Goal: Information Seeking & Learning: Learn about a topic

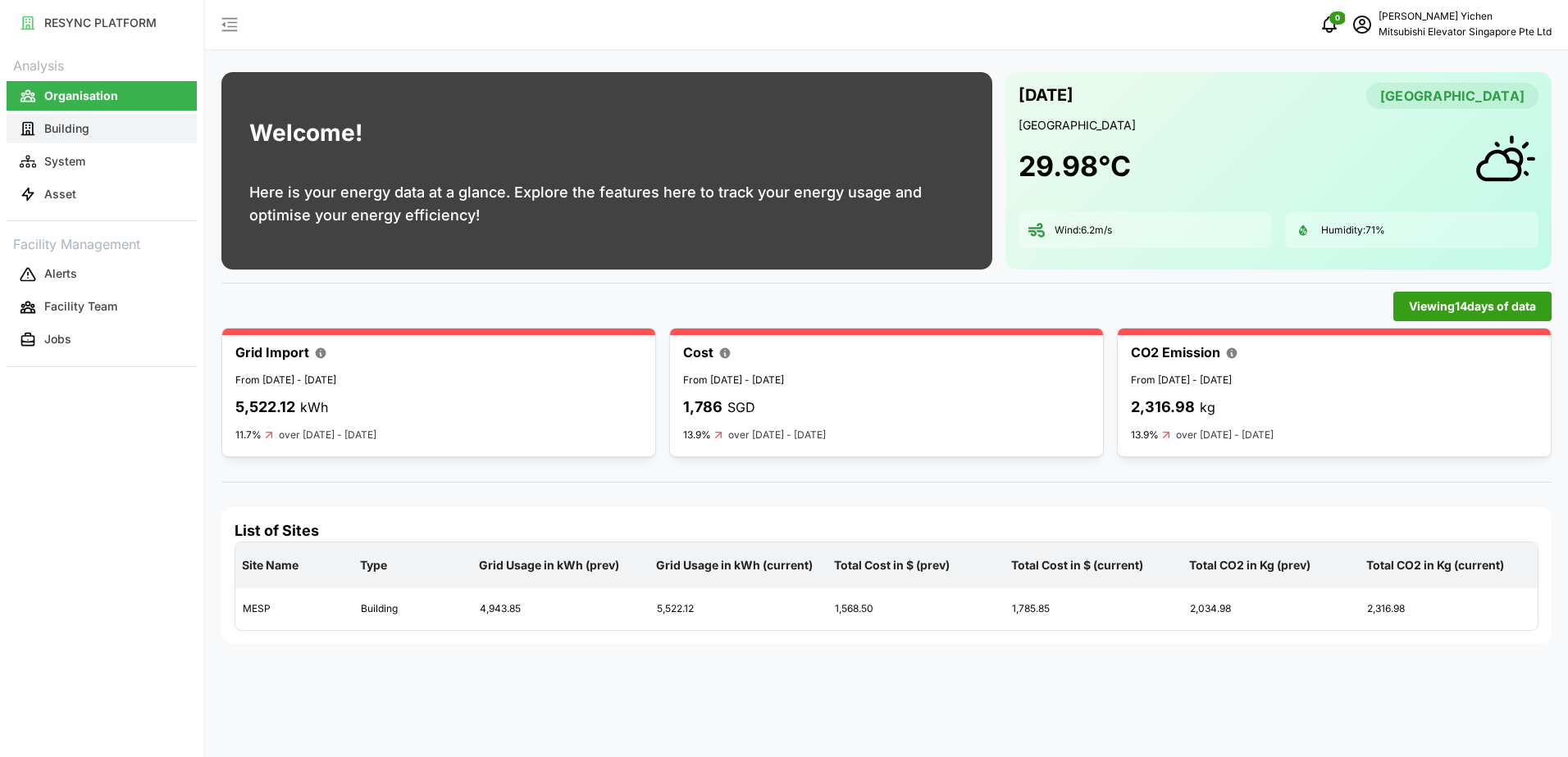
click at [89, 126] on button "Building" at bounding box center [101, 128] width 190 height 30
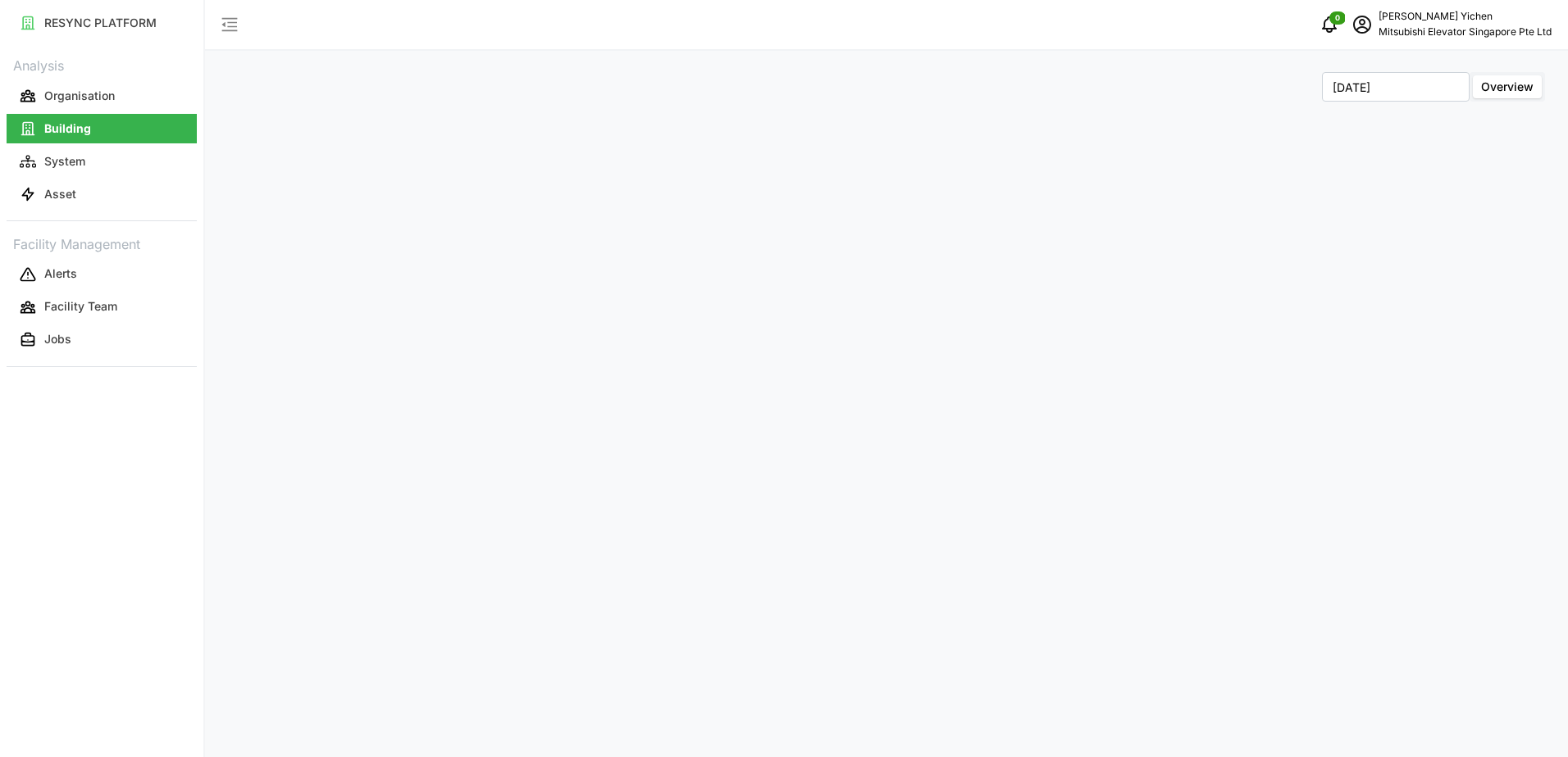
click at [81, 109] on button "Organisation" at bounding box center [101, 96] width 190 height 30
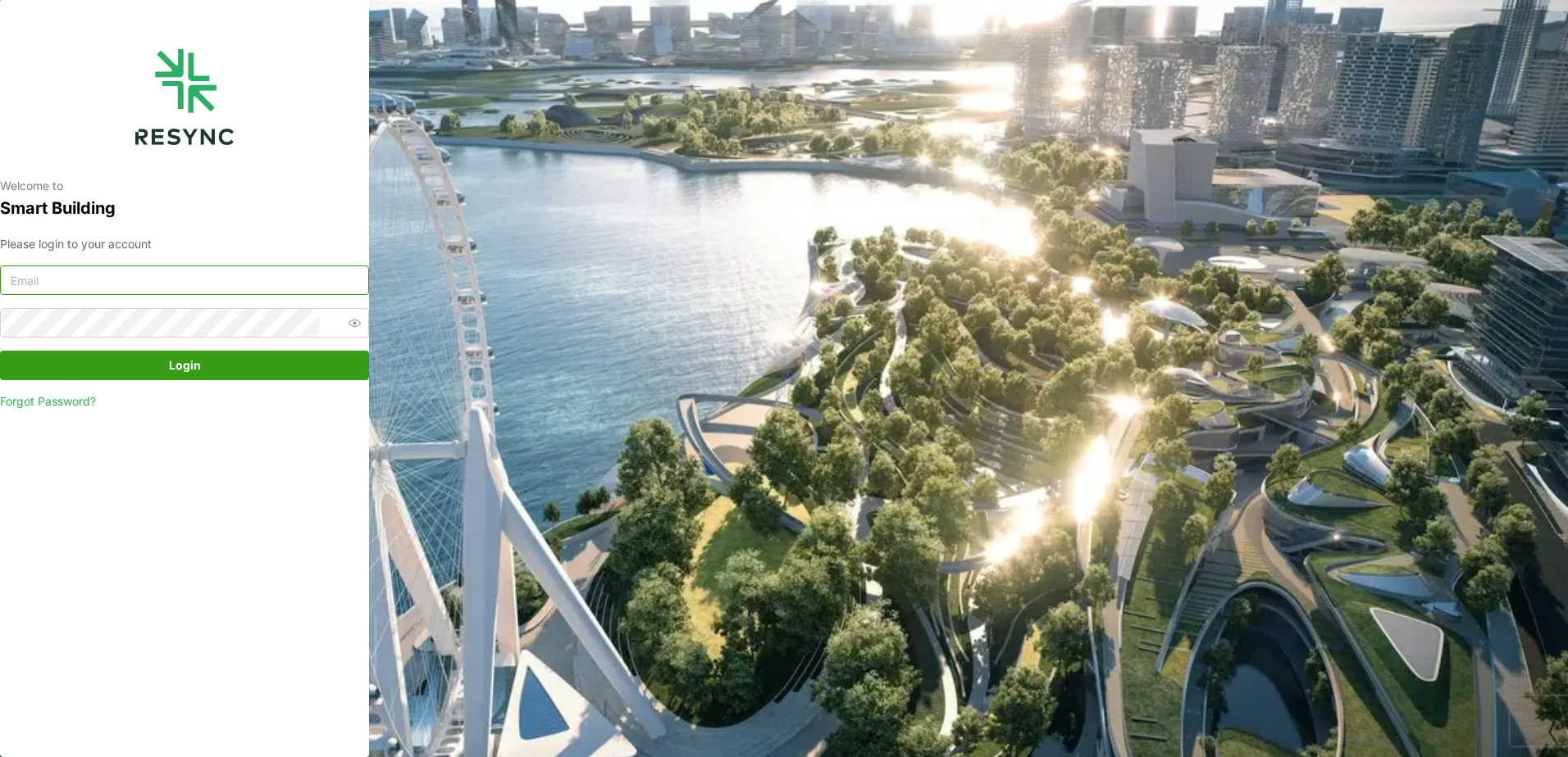
type input "[EMAIL_ADDRESS][DOMAIN_NAME]"
click at [130, 346] on div "Please login to your account [PERSON_NAME][EMAIL_ADDRESS][DOMAIN_NAME] Login Fo…" at bounding box center [184, 323] width 369 height 175
click at [144, 365] on span "Login" at bounding box center [184, 365] width 338 height 28
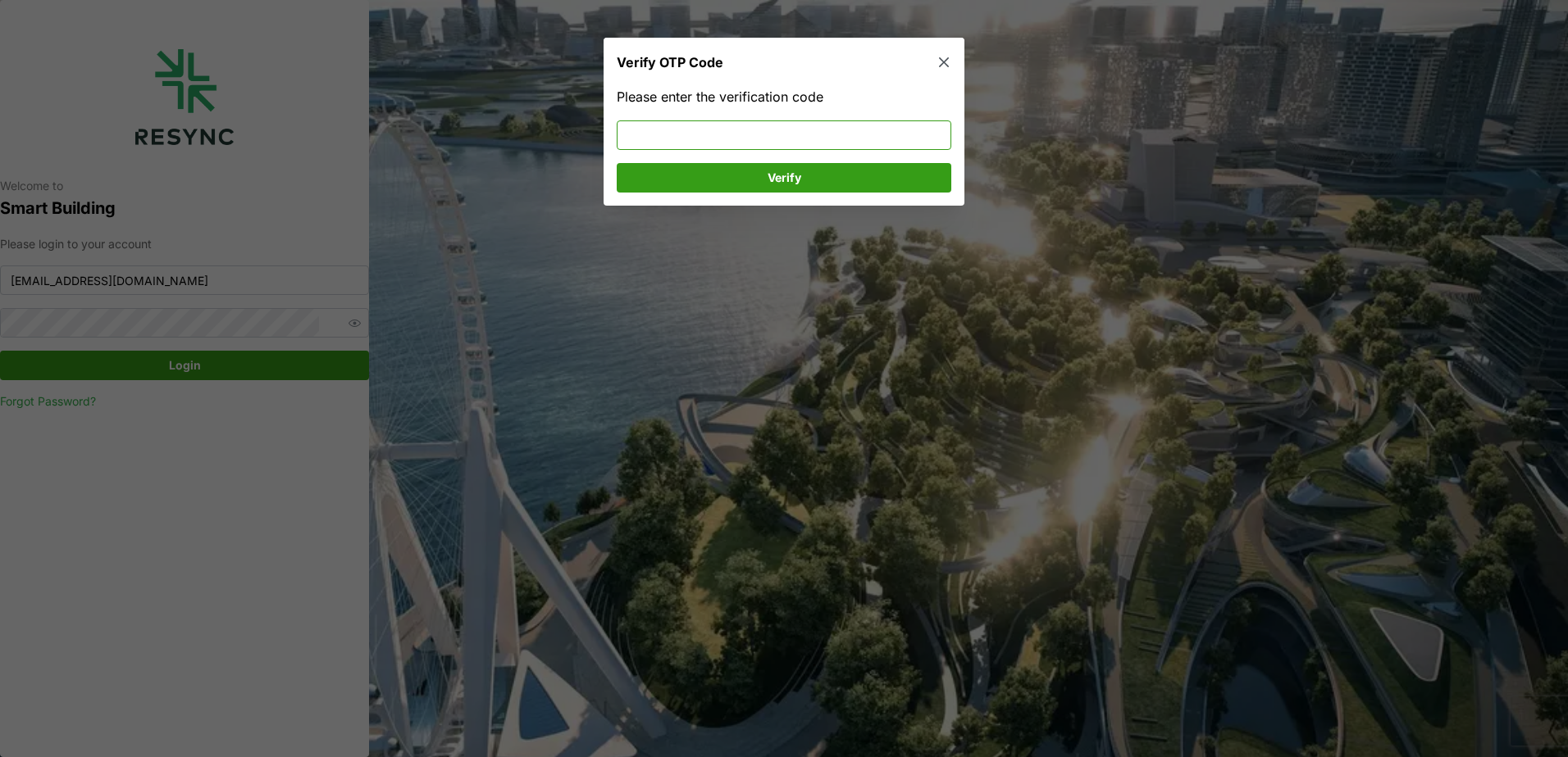
click at [873, 134] on input at bounding box center [784, 135] width 335 height 30
type input "107408"
click at [879, 167] on span "Verify" at bounding box center [784, 178] width 303 height 28
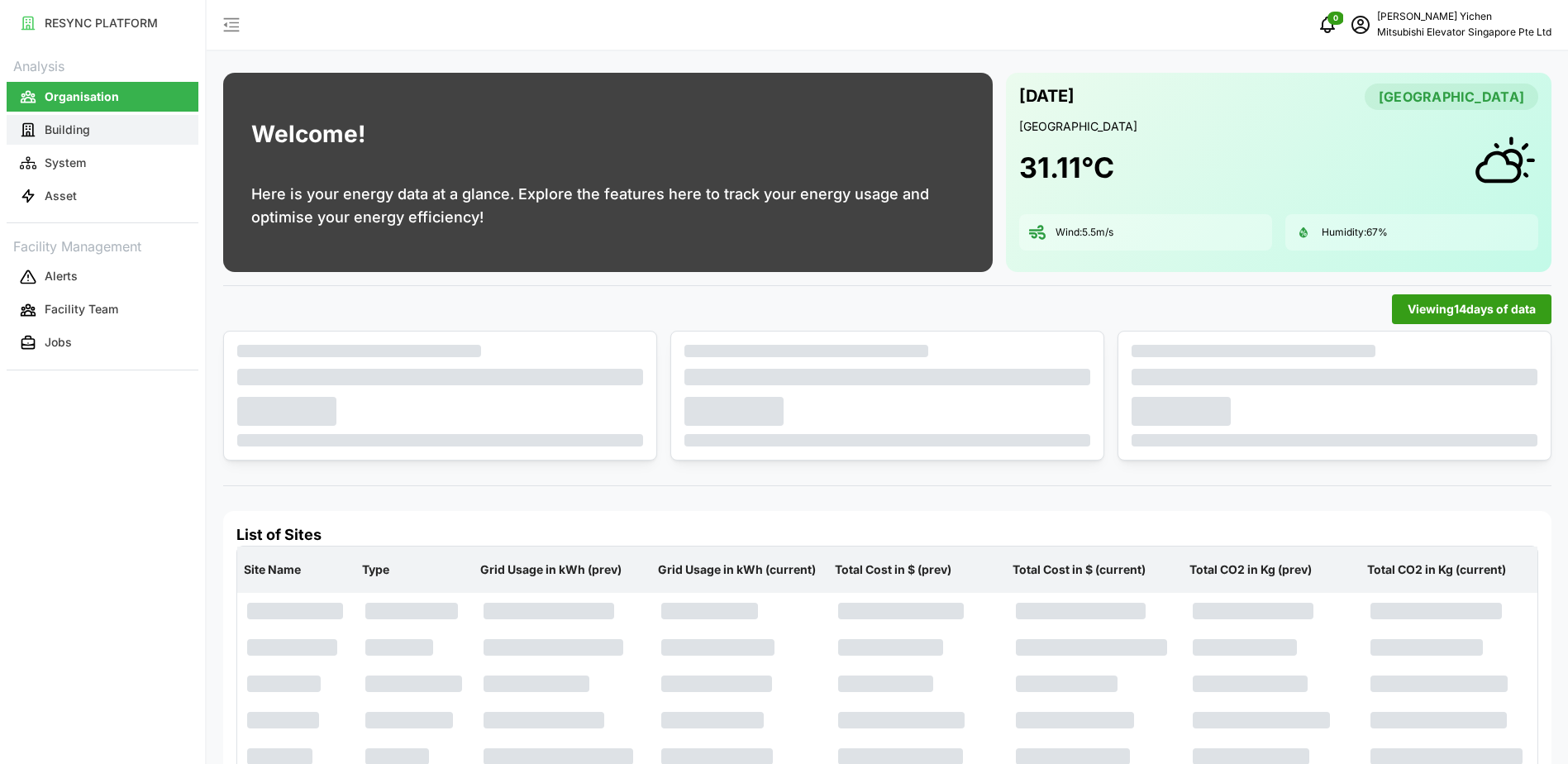
click at [90, 121] on button "Building" at bounding box center [102, 129] width 192 height 30
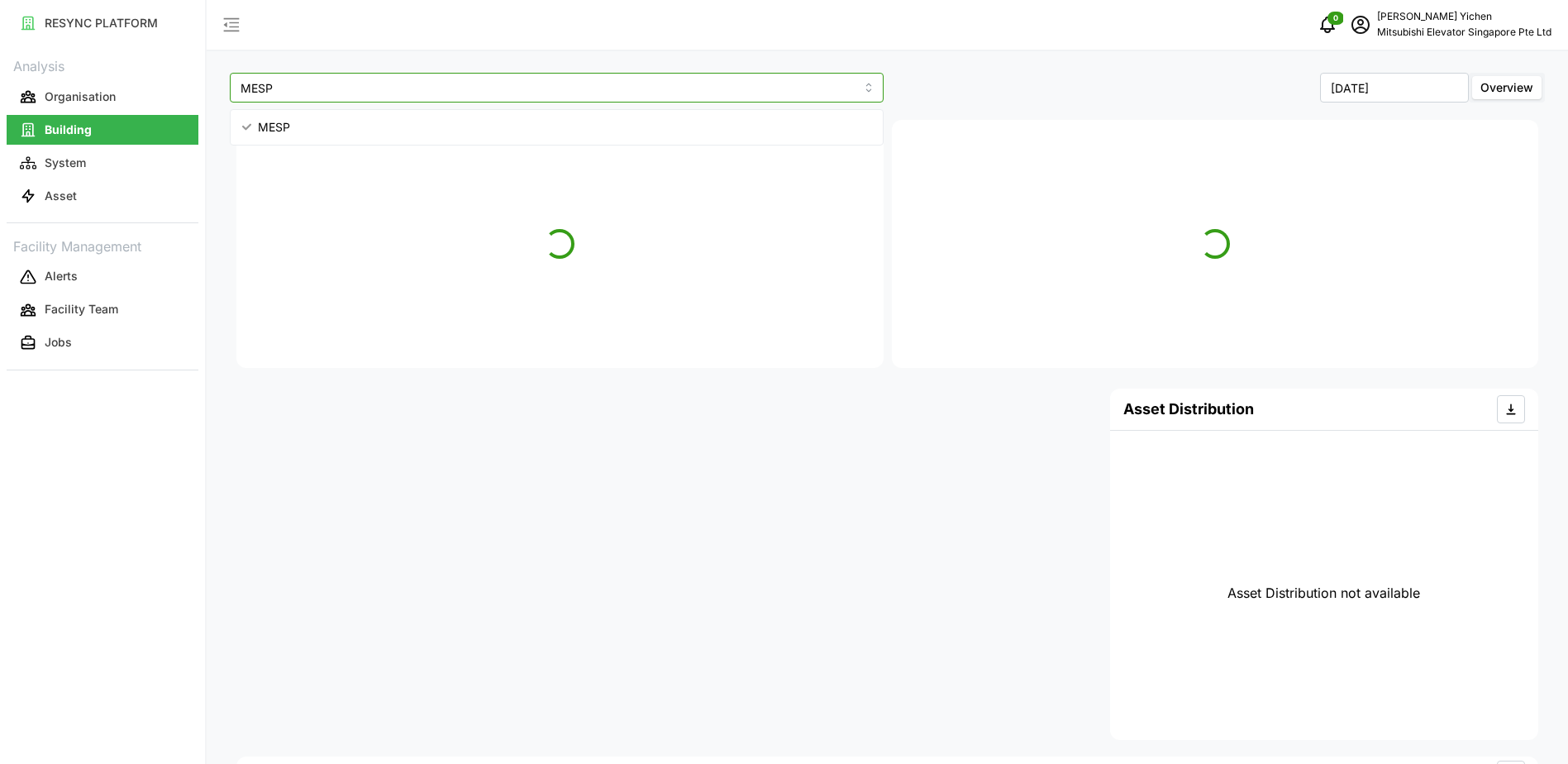
click at [338, 97] on input "MESP" at bounding box center [557, 87] width 654 height 30
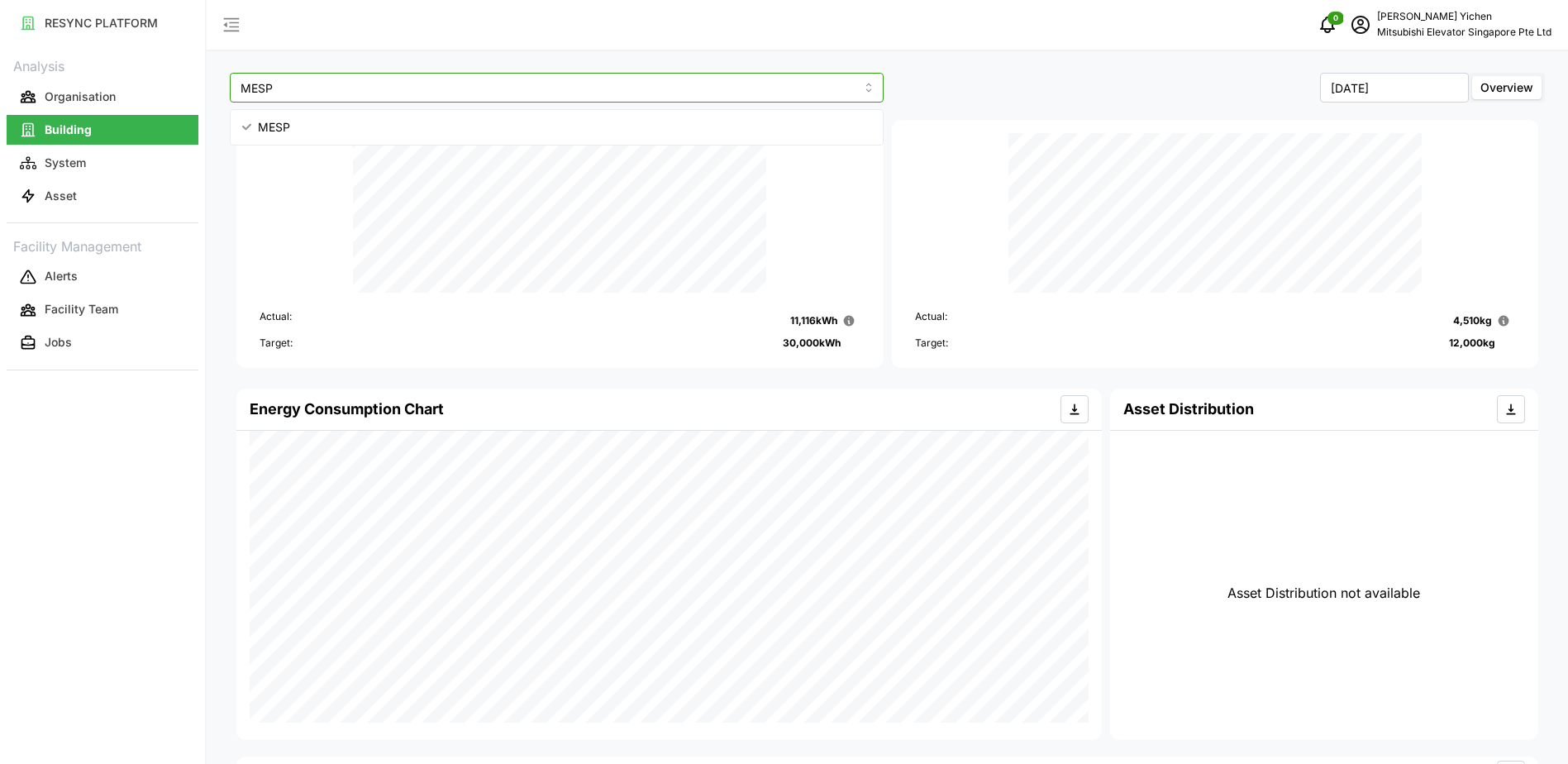
click at [329, 118] on div "MESP" at bounding box center [556, 127] width 645 height 28
type input "MESP"
click at [349, 74] on input "MESP" at bounding box center [557, 87] width 654 height 30
click at [102, 158] on button "System" at bounding box center [102, 163] width 192 height 30
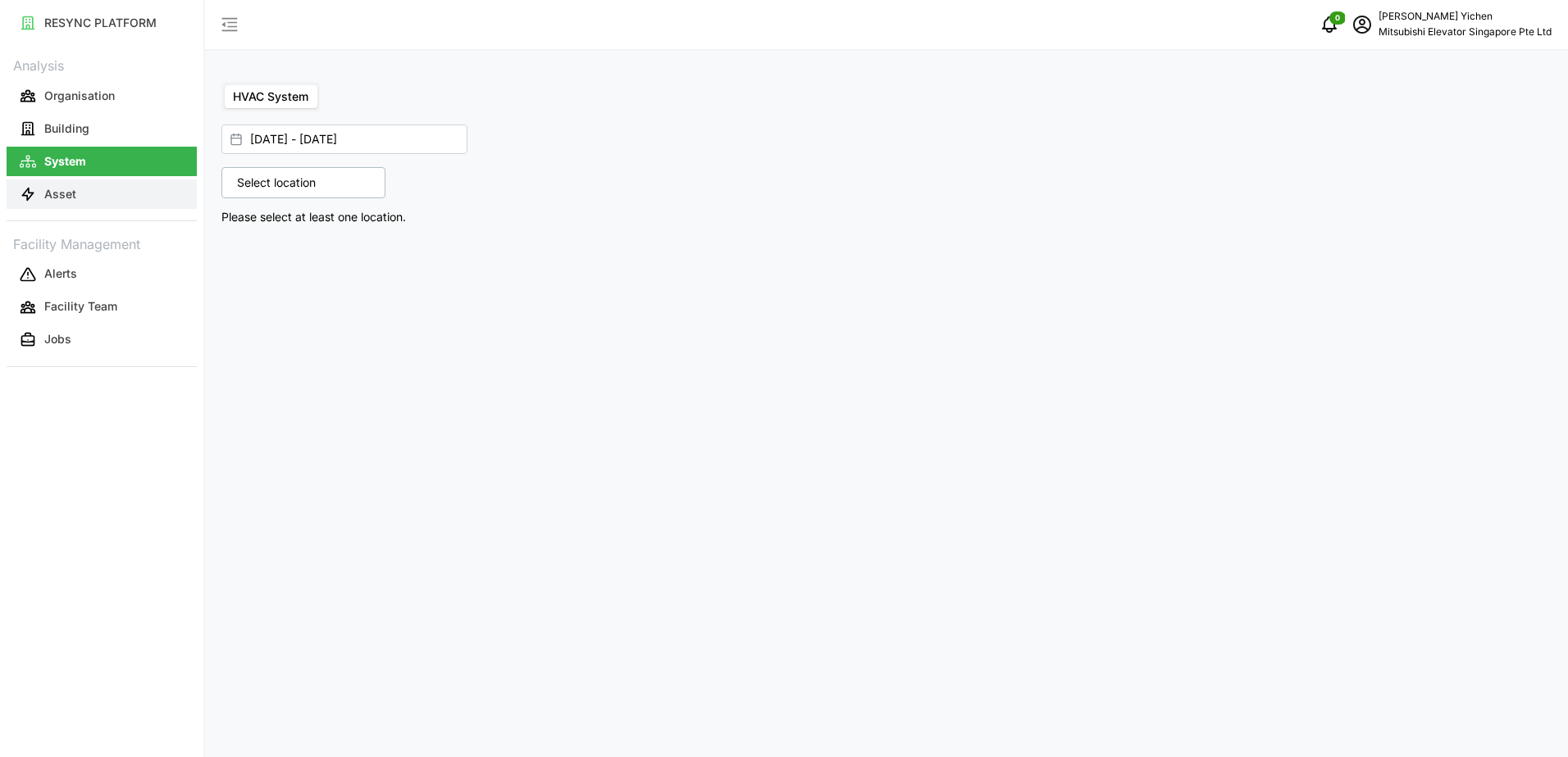
click at [114, 207] on button "Asset" at bounding box center [101, 194] width 190 height 30
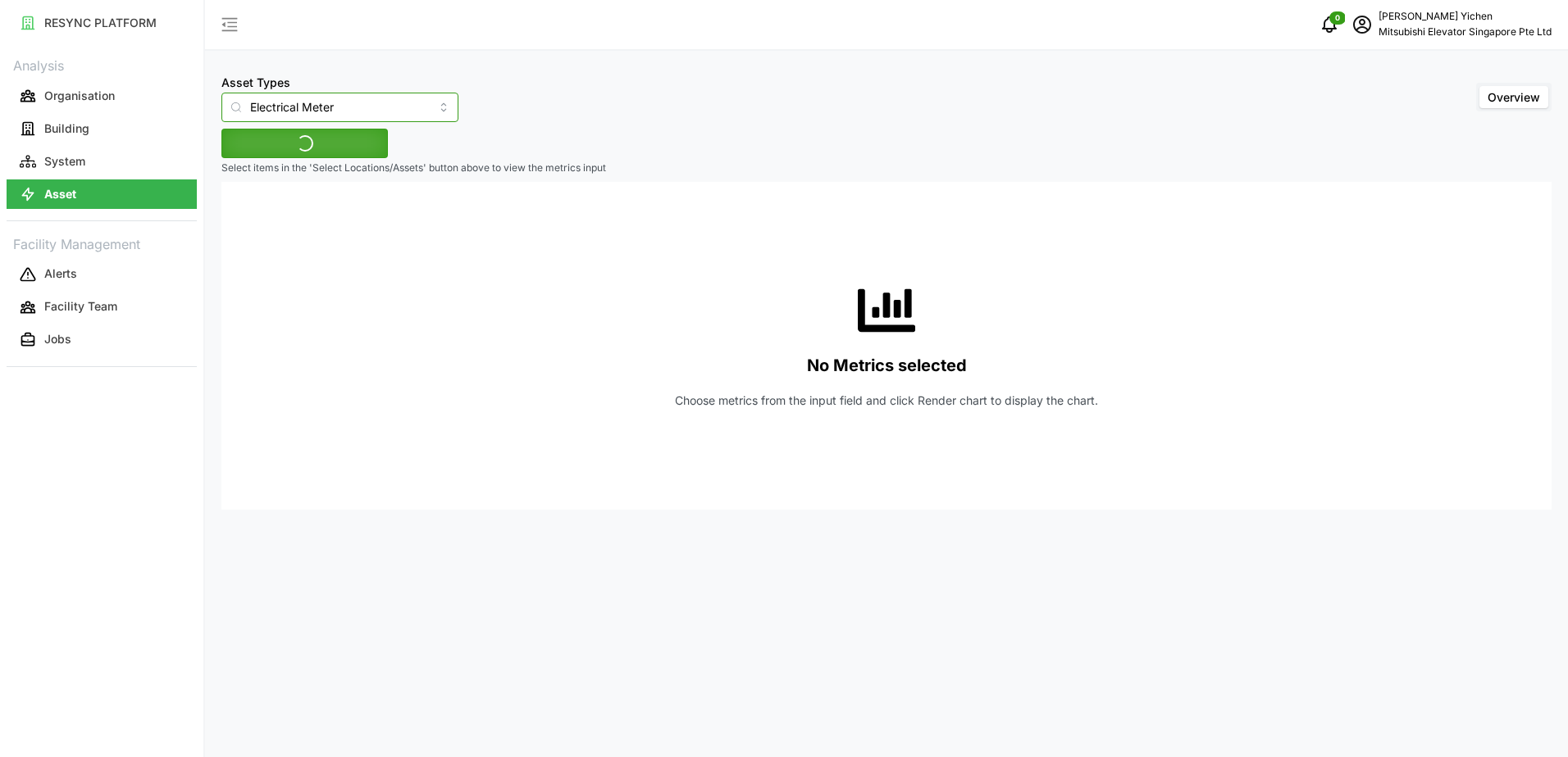
click at [297, 97] on input "Electrical Meter" at bounding box center [339, 107] width 237 height 30
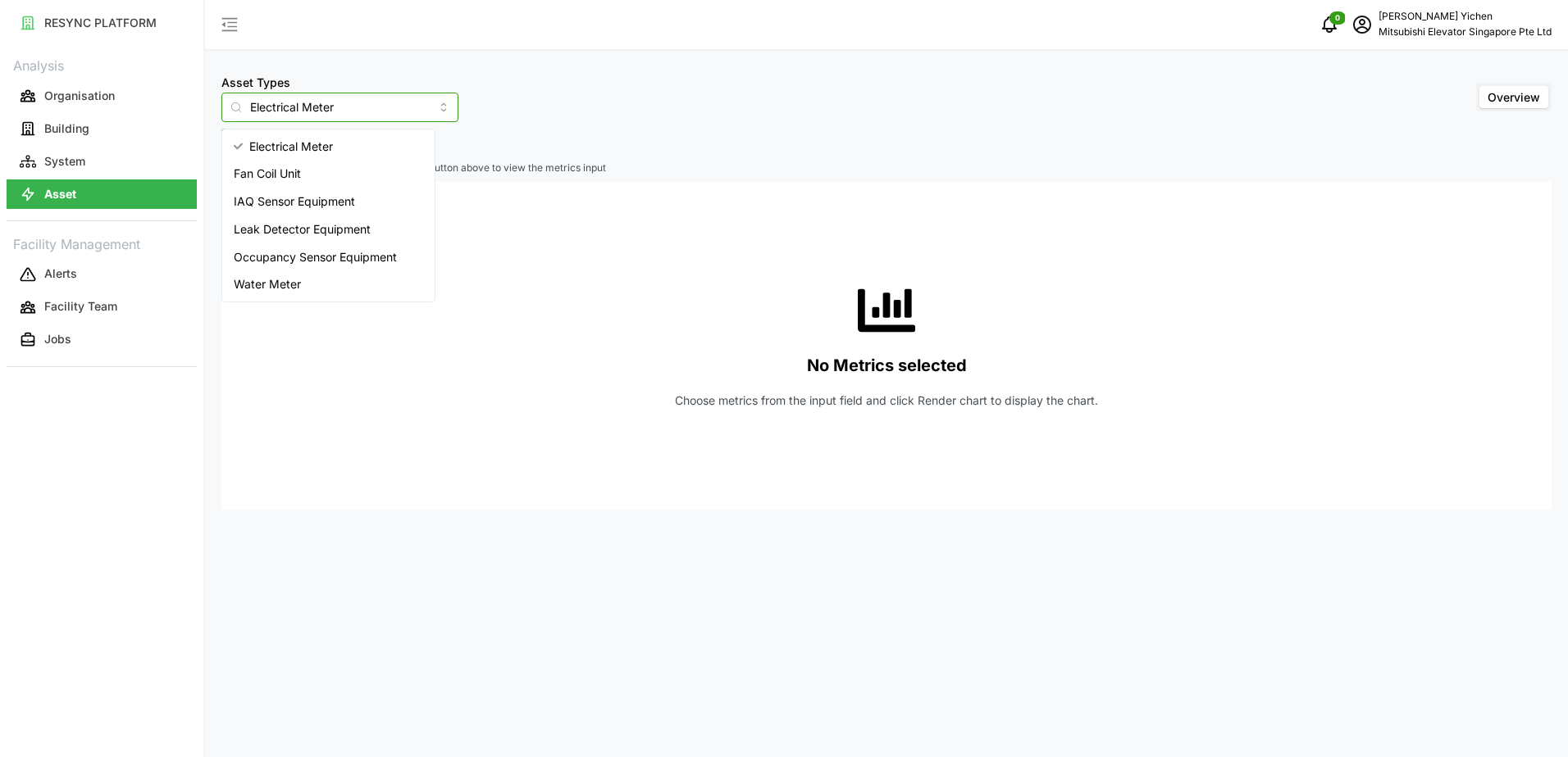
click at [290, 281] on span "Water Meter" at bounding box center [267, 284] width 67 height 18
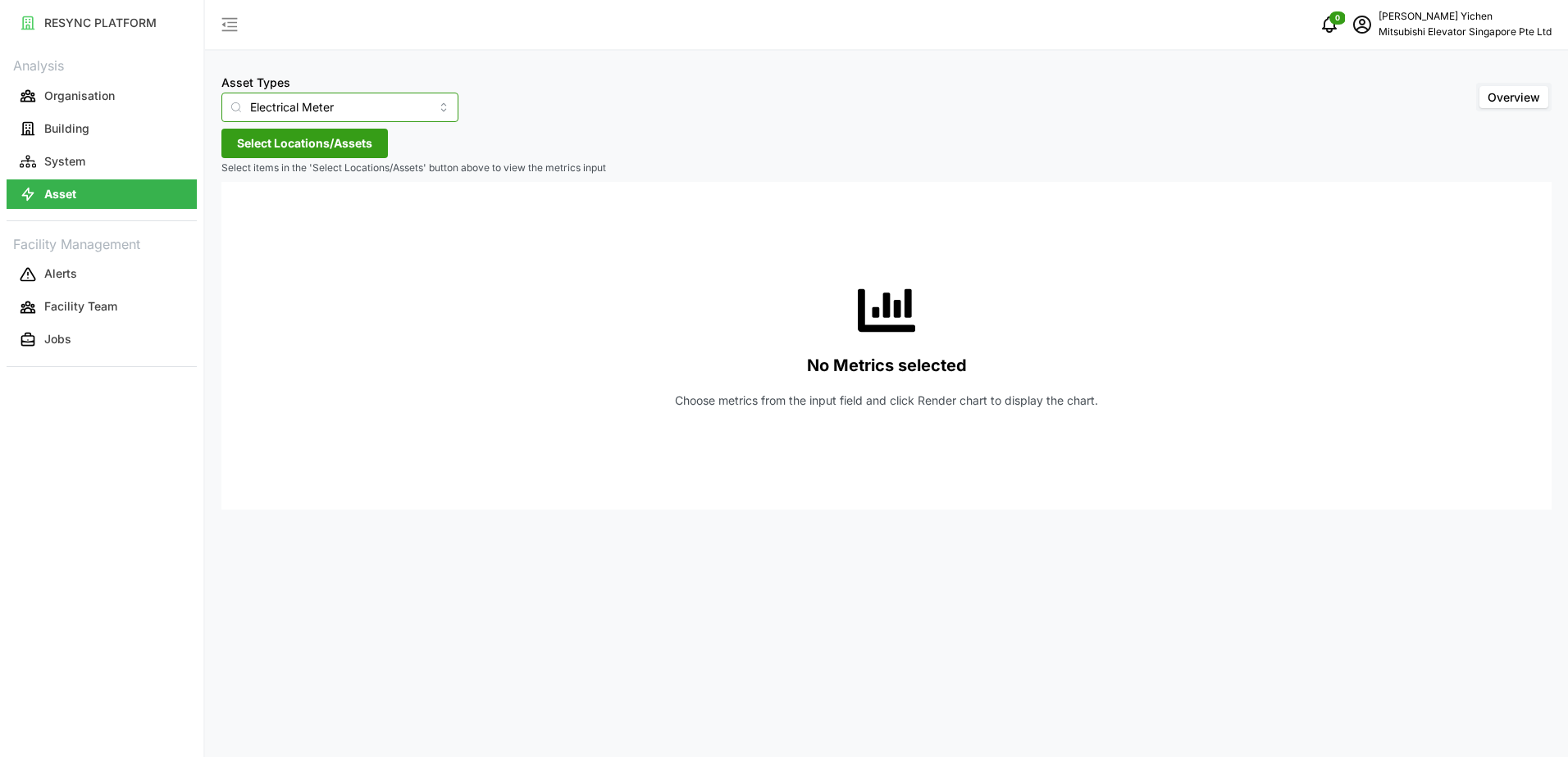
type input "Water Meter"
click at [354, 149] on span "Select Locations/Assets" at bounding box center [305, 143] width 135 height 28
click at [258, 217] on span "Select MESP" at bounding box center [263, 218] width 11 height 11
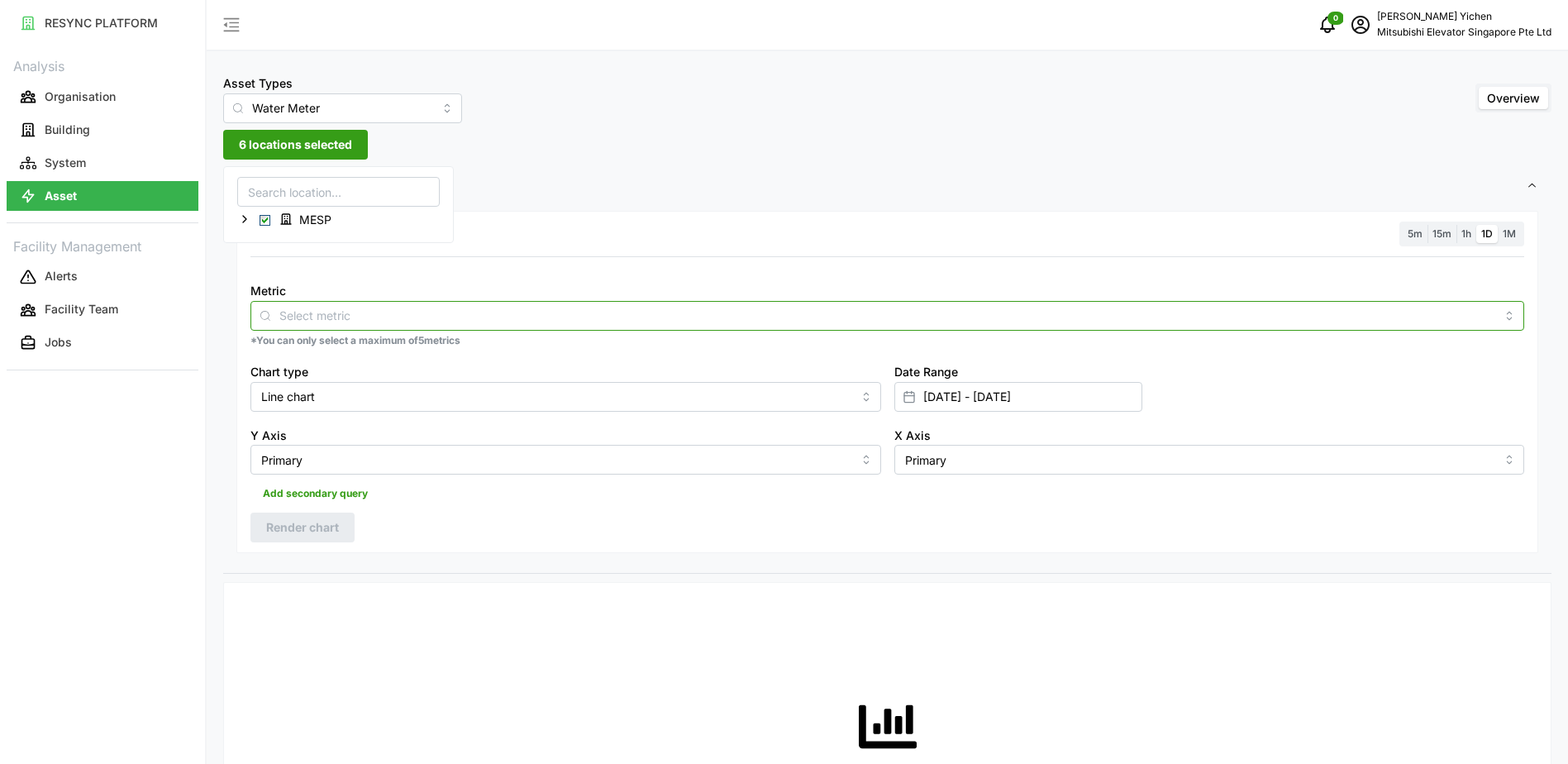
click at [321, 311] on input "Metric" at bounding box center [887, 315] width 1216 height 18
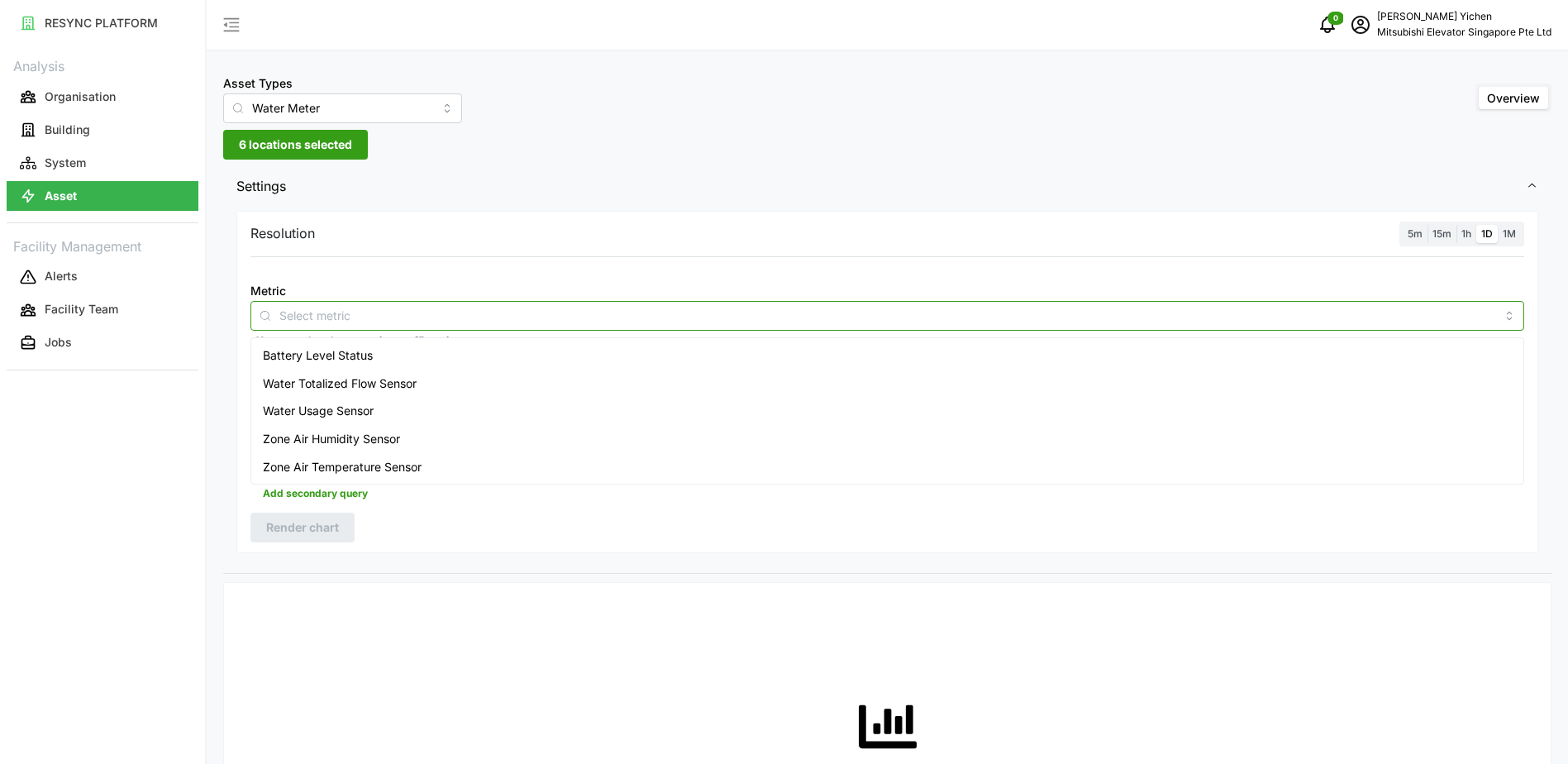
click at [369, 403] on span "Water Usage Sensor" at bounding box center [319, 411] width 111 height 18
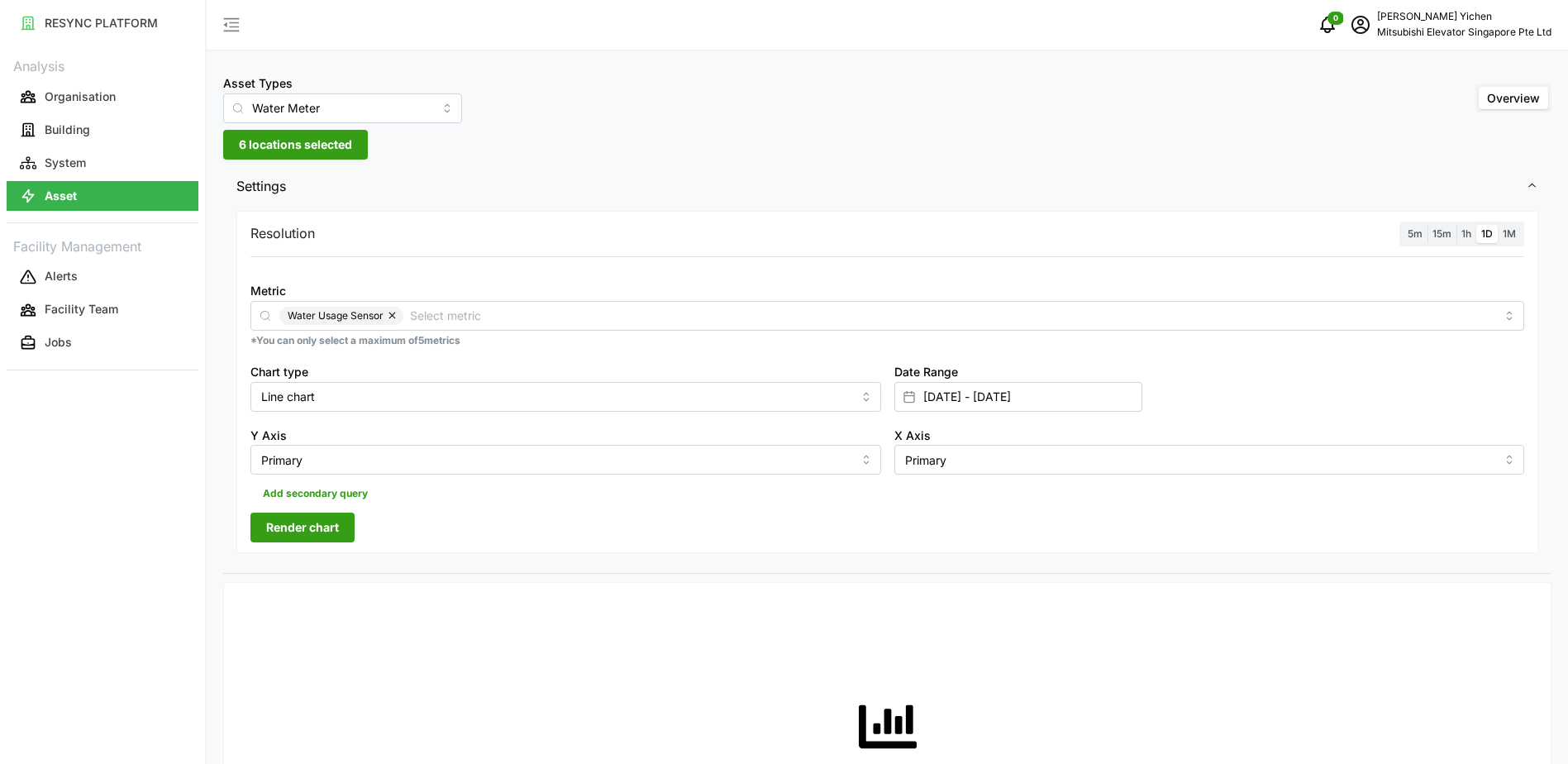
click at [332, 528] on span "Render chart" at bounding box center [303, 527] width 73 height 28
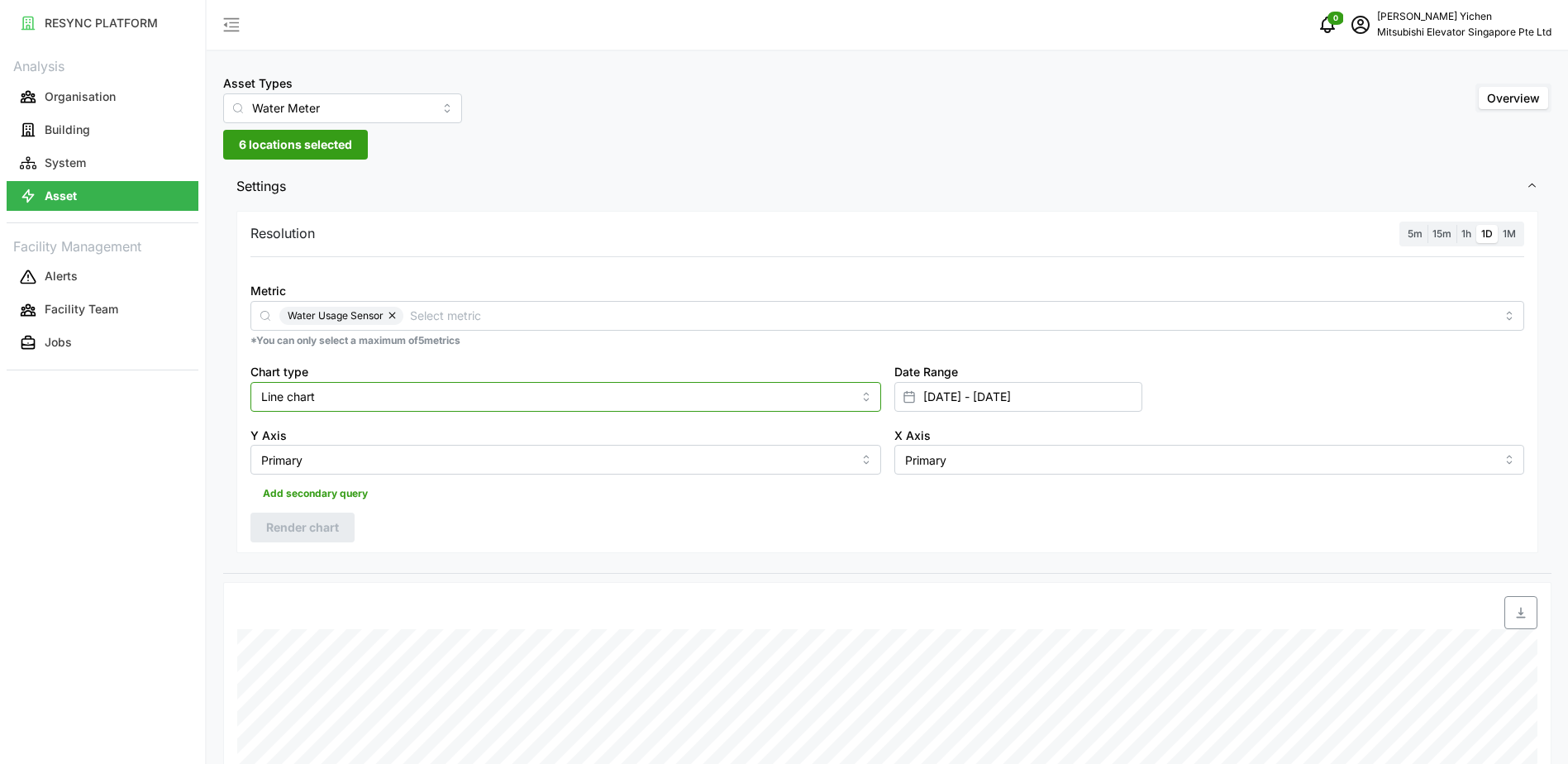
click at [340, 391] on input "Line chart" at bounding box center [565, 397] width 631 height 30
click at [346, 456] on div "Bar chart" at bounding box center [566, 463] width 622 height 28
type input "Bar chart"
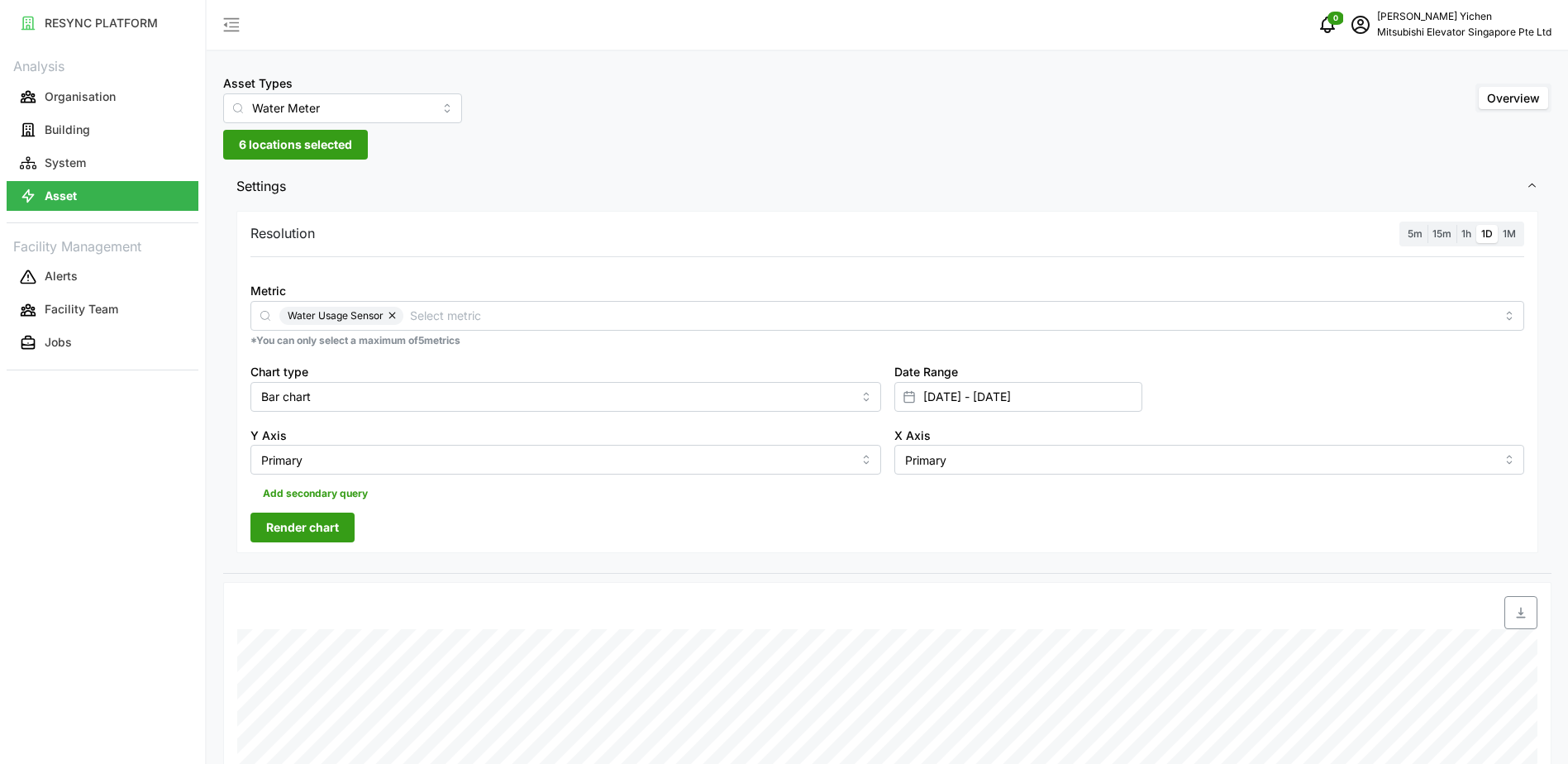
click at [320, 535] on span "Render chart" at bounding box center [303, 527] width 73 height 28
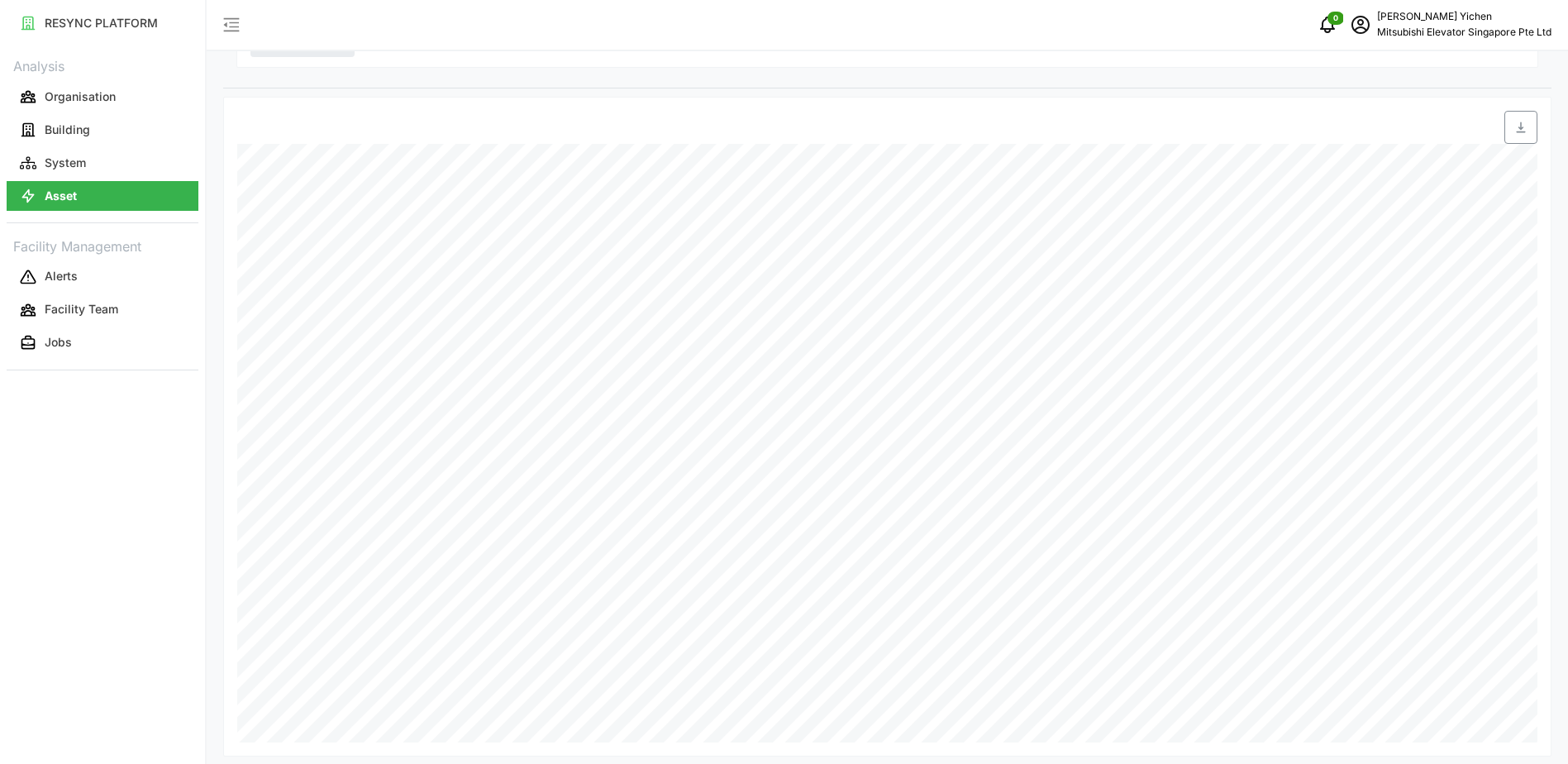
scroll to position [494, 0]
click at [97, 21] on p "RESYNC PLATFORM" at bounding box center [101, 23] width 113 height 16
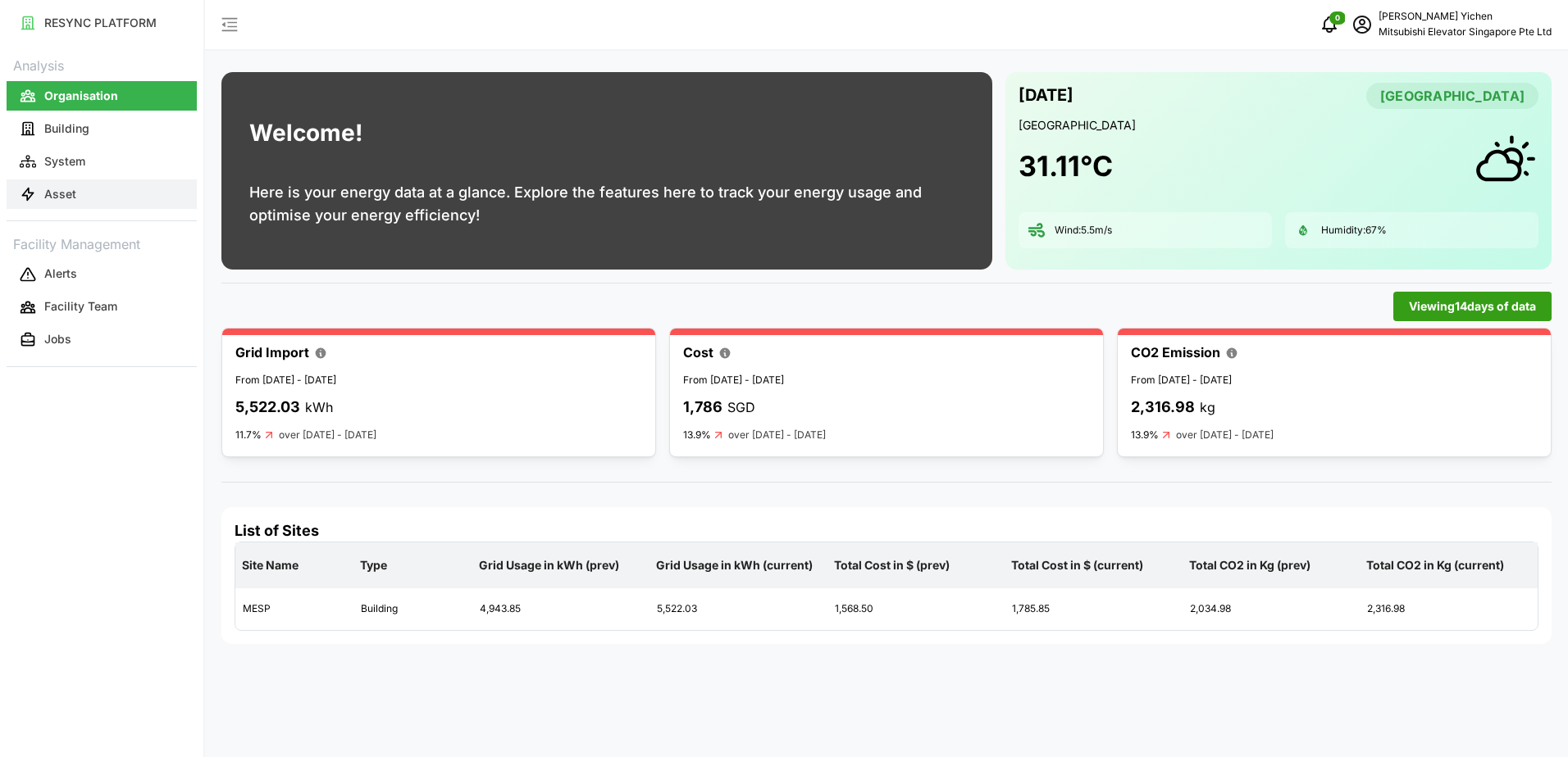
click at [79, 180] on button "Asset" at bounding box center [101, 194] width 190 height 30
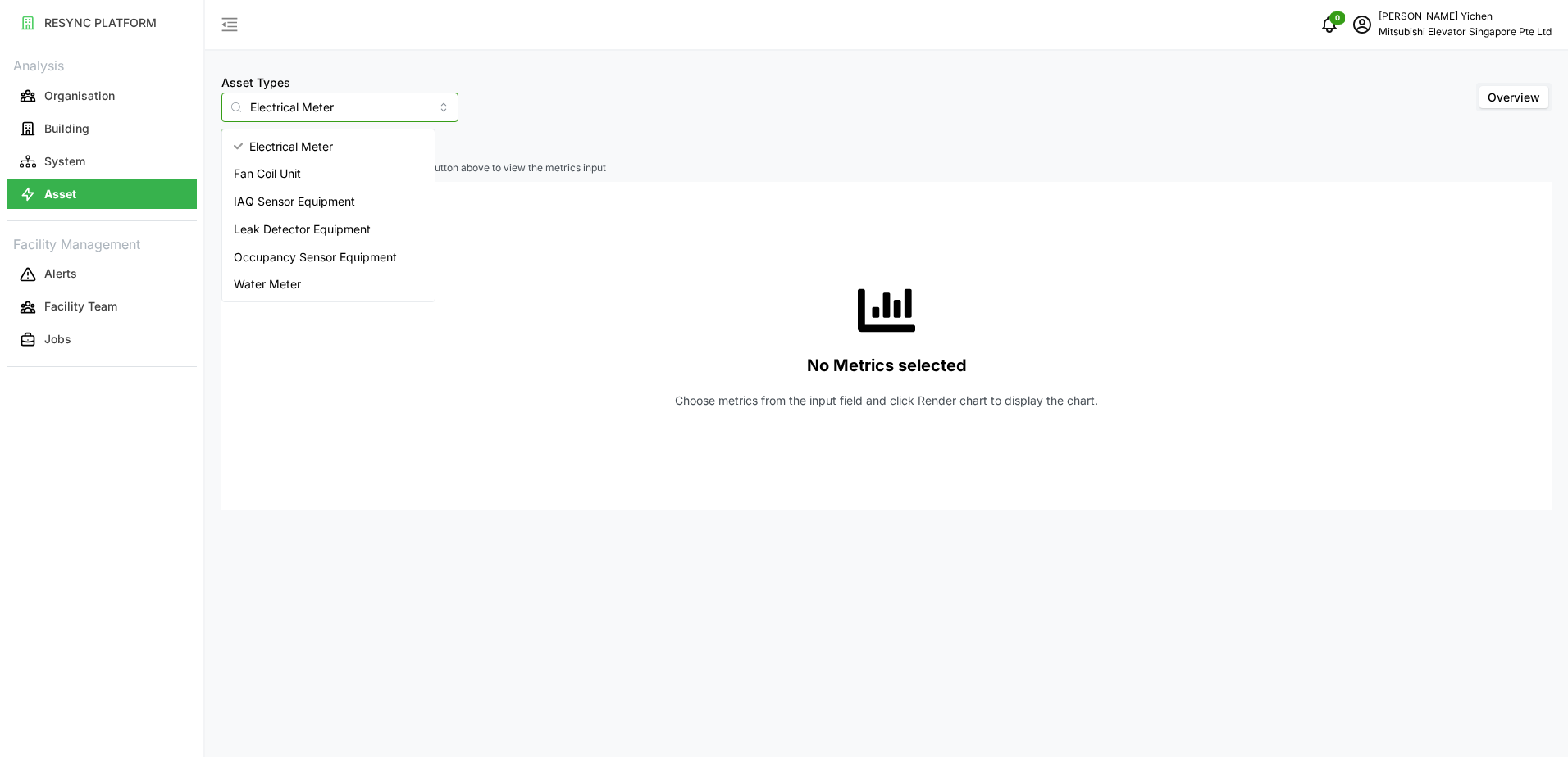
click at [315, 109] on input "Electrical Meter" at bounding box center [339, 107] width 237 height 30
click at [322, 198] on span "IAQ Sensor Equipment" at bounding box center [294, 201] width 121 height 18
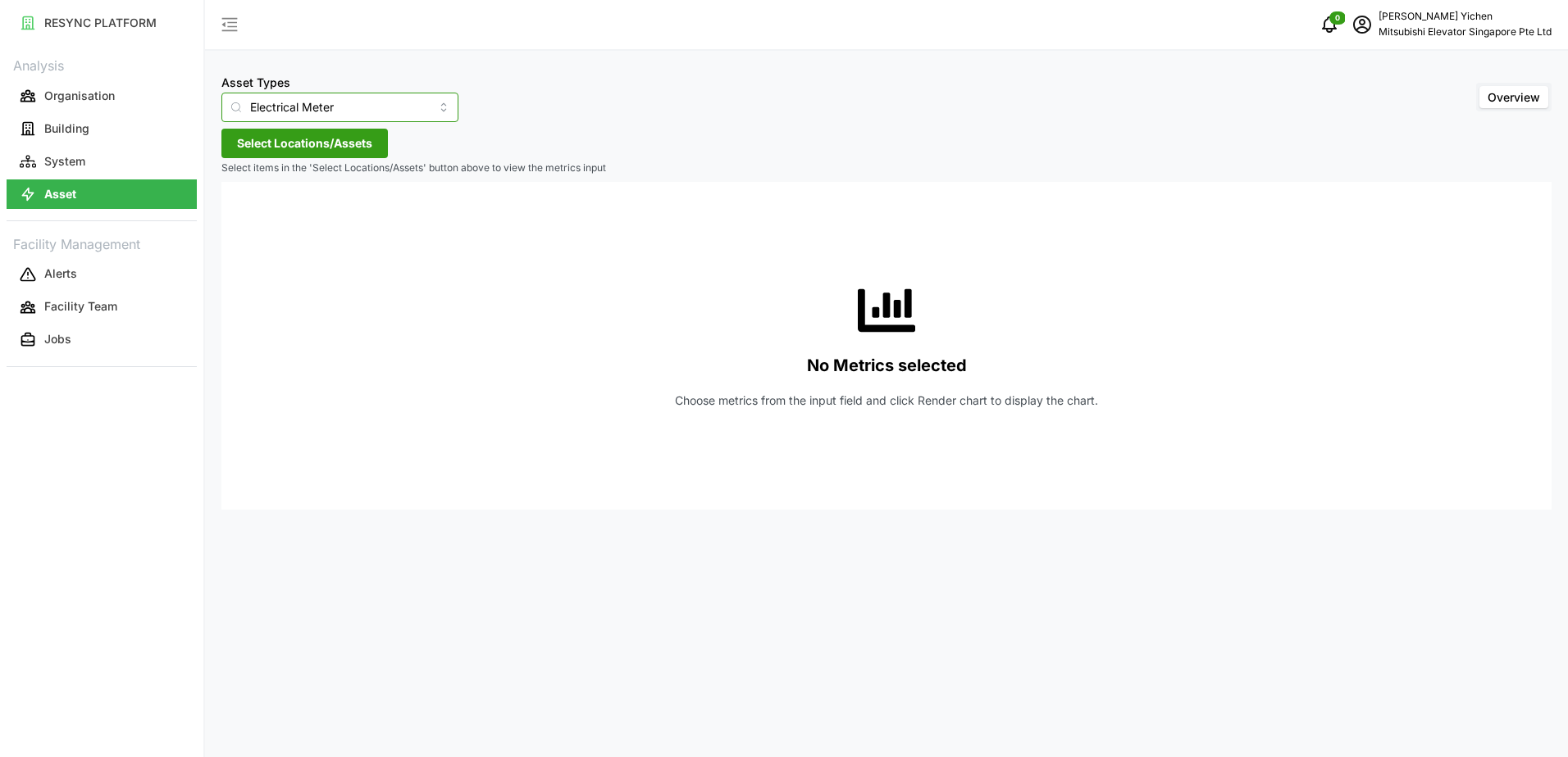
type input "IAQ Sensor Equipment"
click at [331, 147] on span "Select Locations/Assets" at bounding box center [305, 143] width 135 height 28
click at [264, 217] on span "Select MESP" at bounding box center [263, 218] width 11 height 11
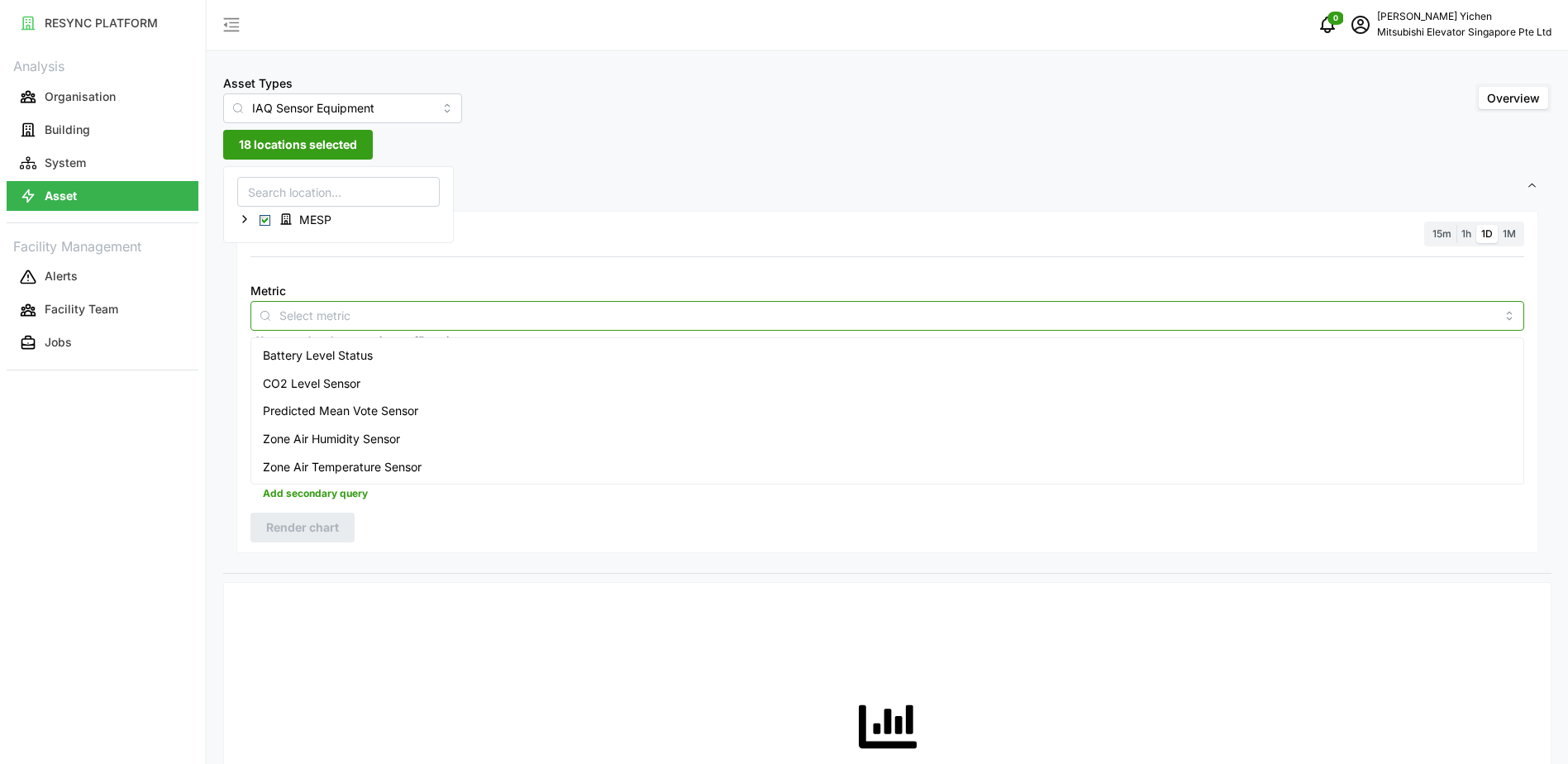
click at [337, 323] on input "Metric" at bounding box center [887, 315] width 1216 height 18
click at [365, 466] on span "Zone Air Temperature Sensor" at bounding box center [342, 467] width 158 height 18
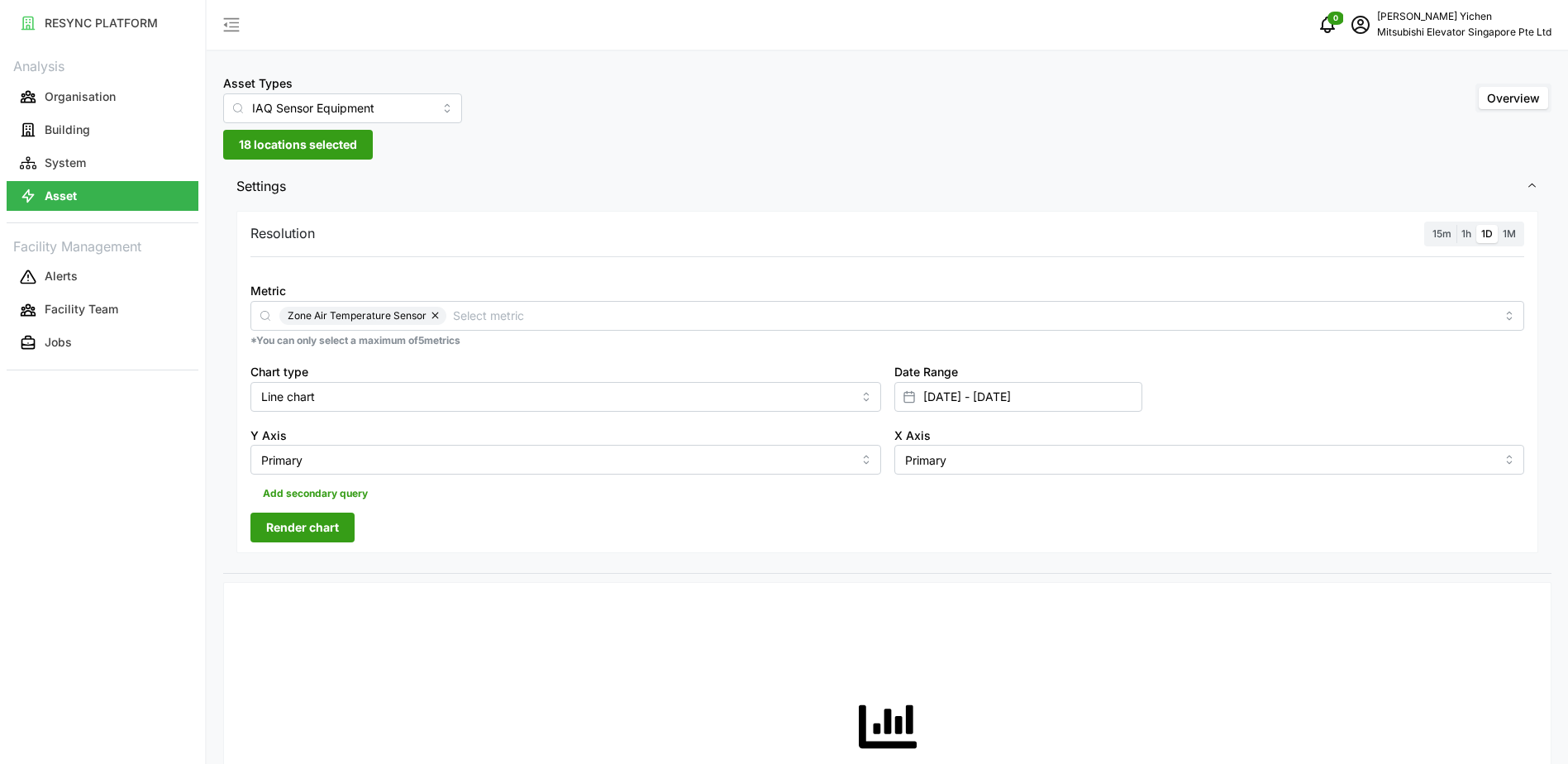
click at [298, 528] on span "Render chart" at bounding box center [303, 527] width 73 height 28
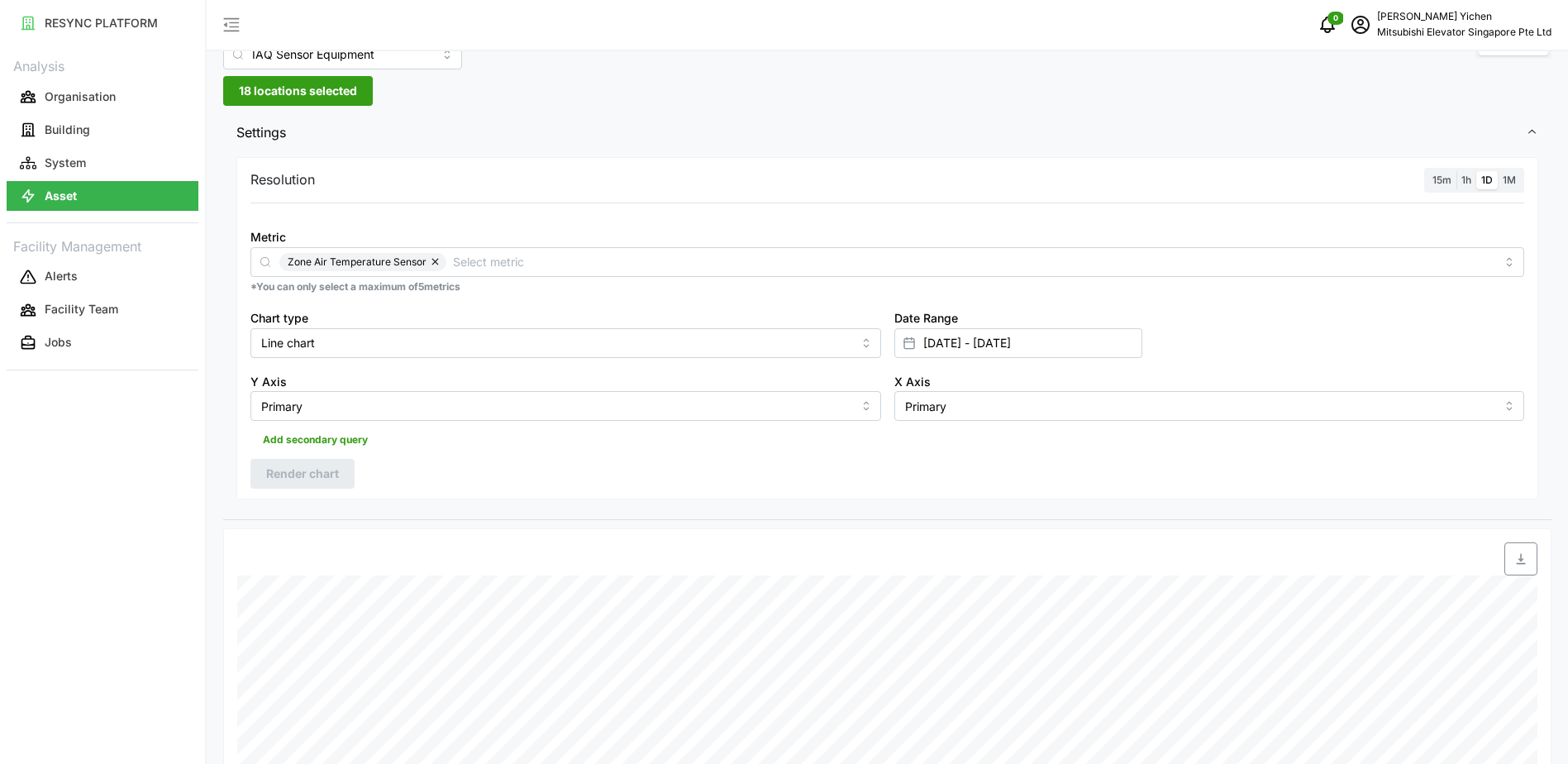
scroll to position [83, 0]
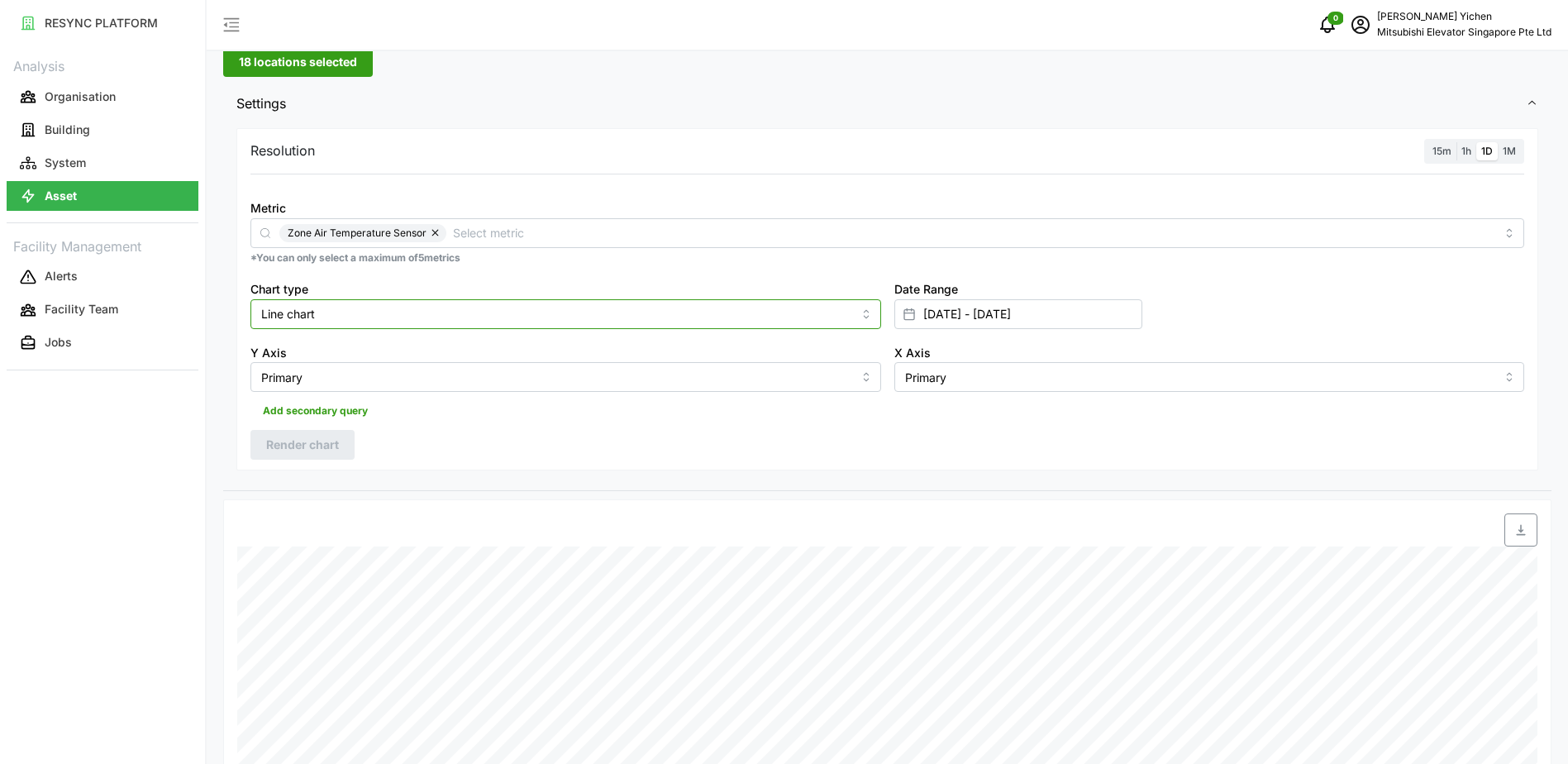
click at [323, 303] on input "Line chart" at bounding box center [565, 314] width 631 height 30
click at [336, 376] on div "Bar chart" at bounding box center [566, 381] width 622 height 28
type input "Bar chart"
click at [278, 445] on span "Render chart" at bounding box center [303, 444] width 73 height 28
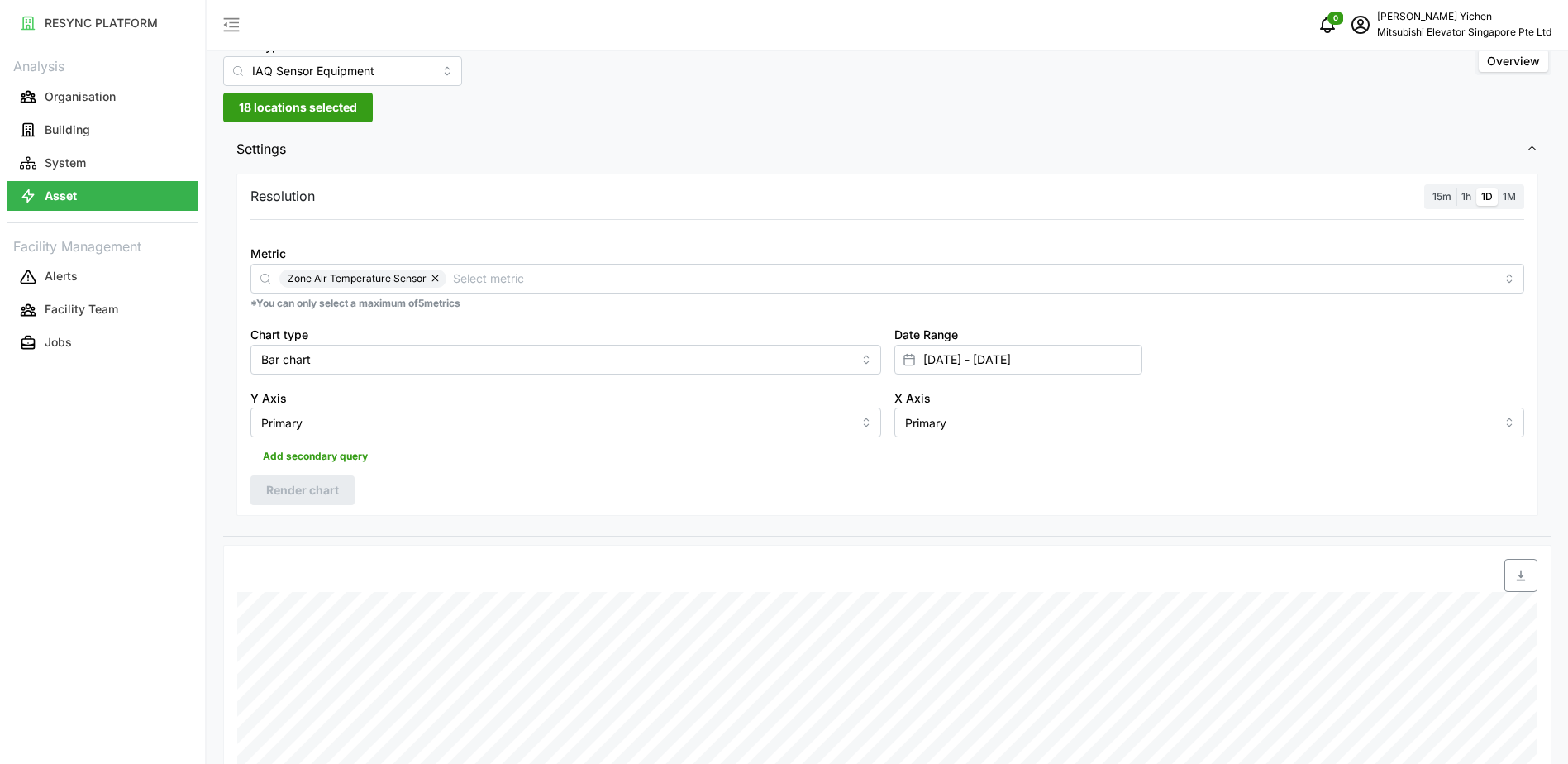
scroll to position [0, 0]
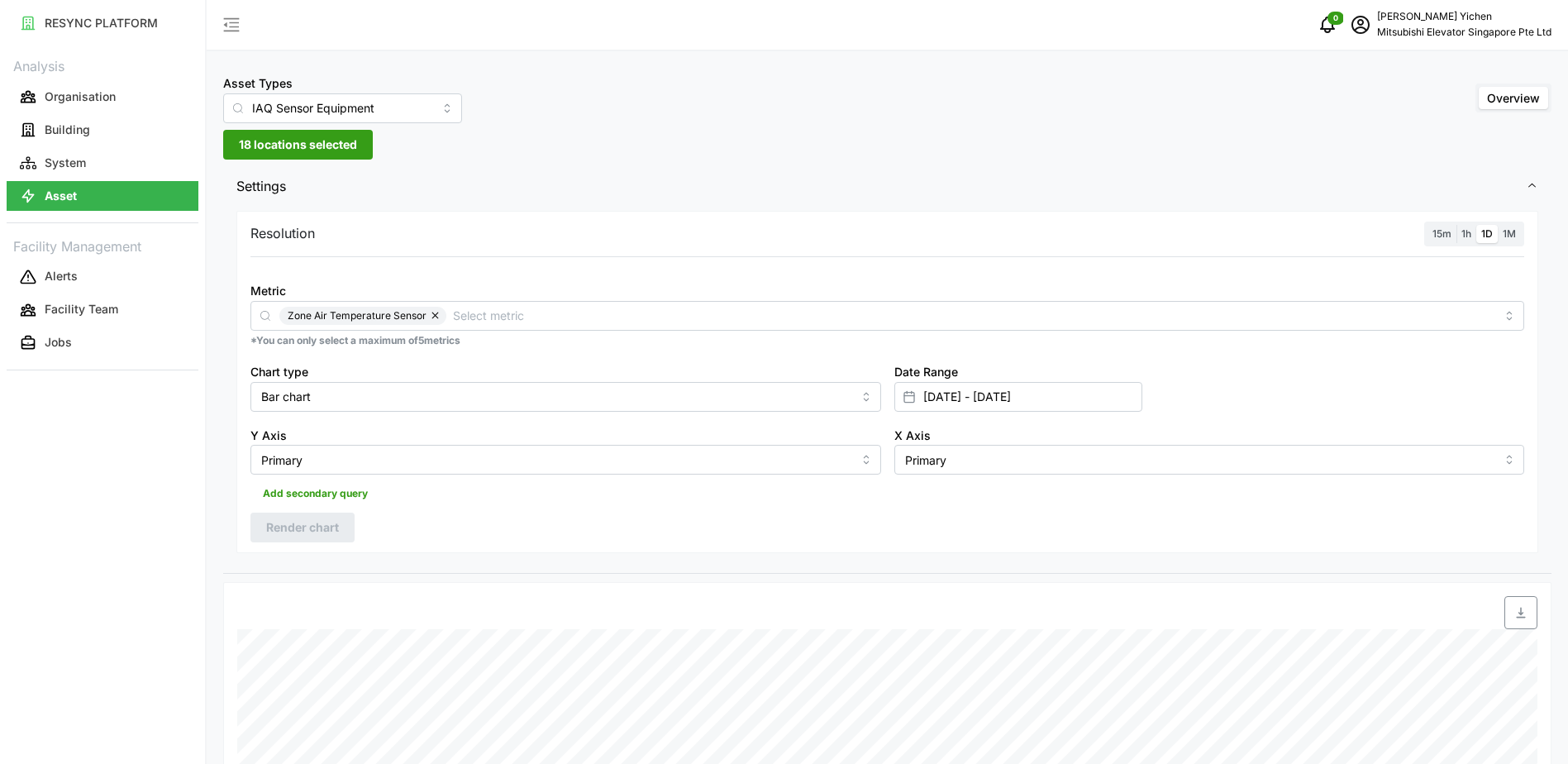
click at [1450, 238] on span "15m" at bounding box center [1442, 234] width 19 height 13
click at [1428, 225] on input "15m" at bounding box center [1428, 225] width 0 height 0
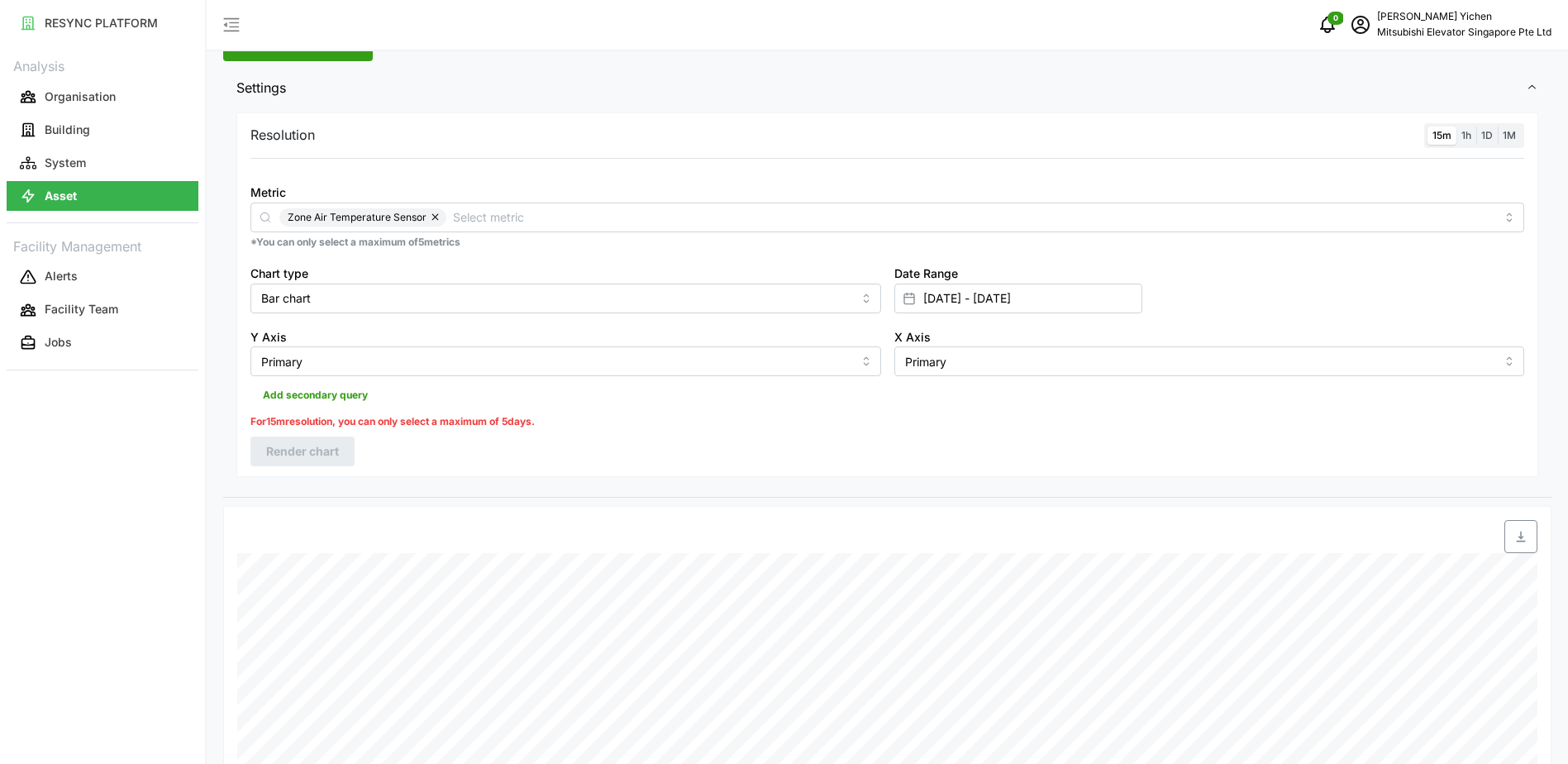
scroll to position [413, 0]
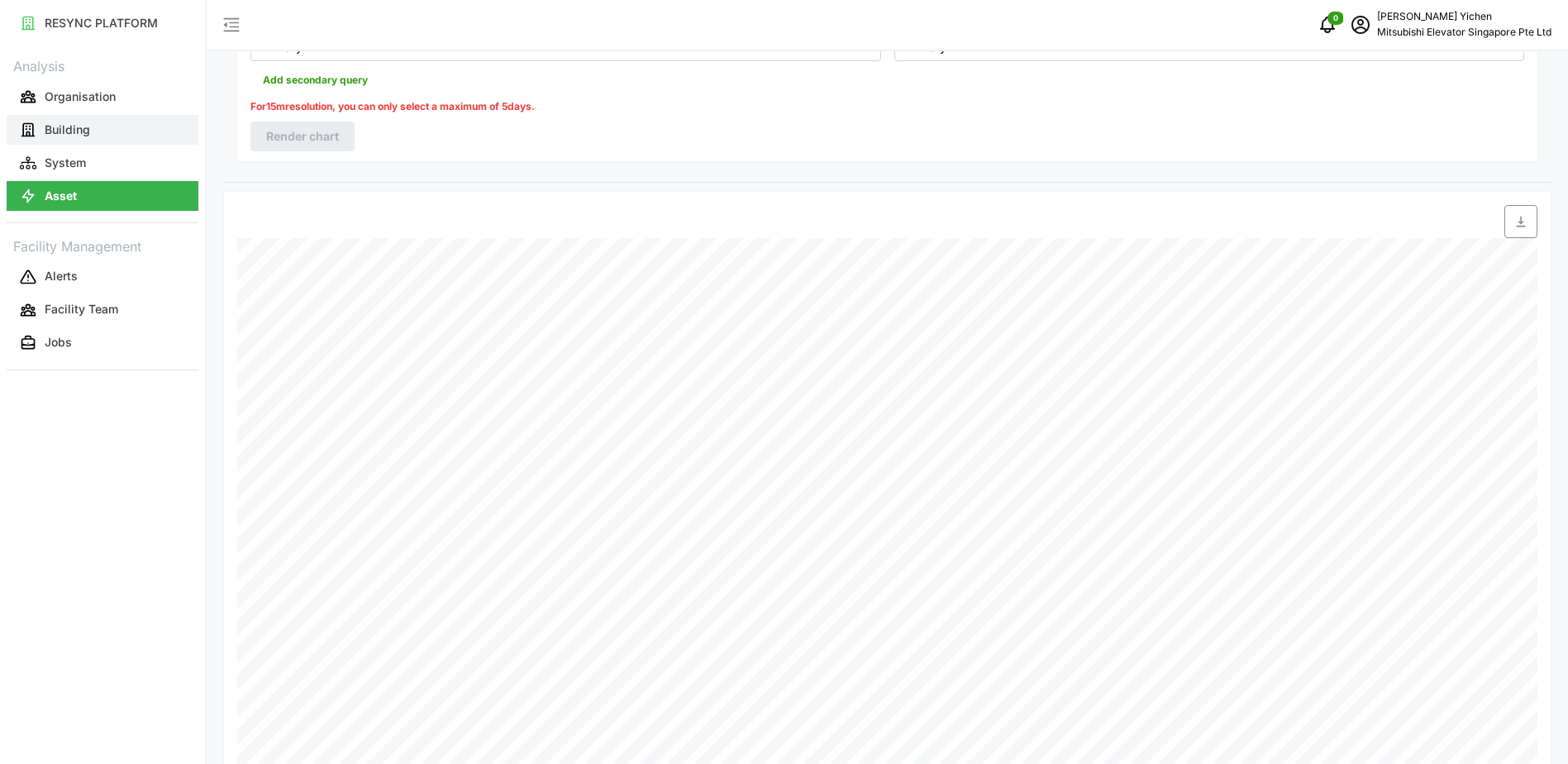
click at [66, 130] on p "Building" at bounding box center [67, 130] width 46 height 16
